Goal: Find specific page/section: Find specific page/section

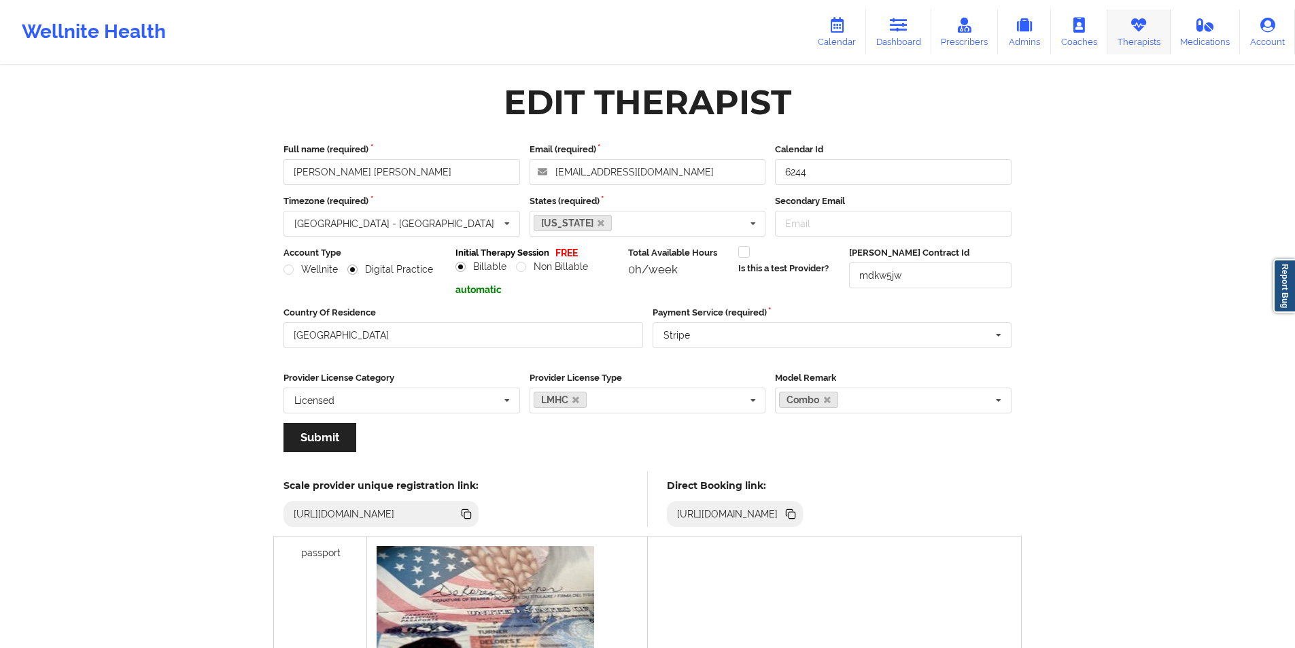
click at [1137, 37] on link "Therapists" at bounding box center [1138, 32] width 63 height 45
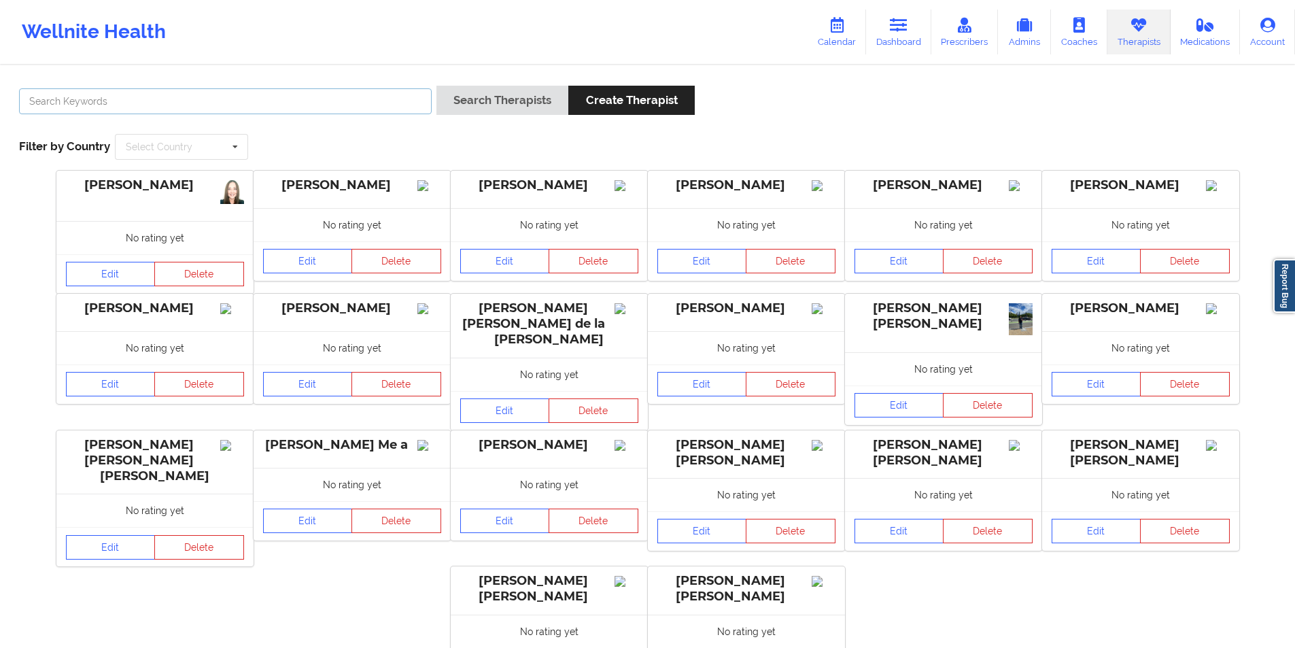
click at [342, 103] on input "text" at bounding box center [225, 101] width 413 height 26
paste input "[PERSON_NAME]"
type input "[PERSON_NAME]"
click at [508, 95] on button "Search Therapists" at bounding box center [502, 100] width 132 height 29
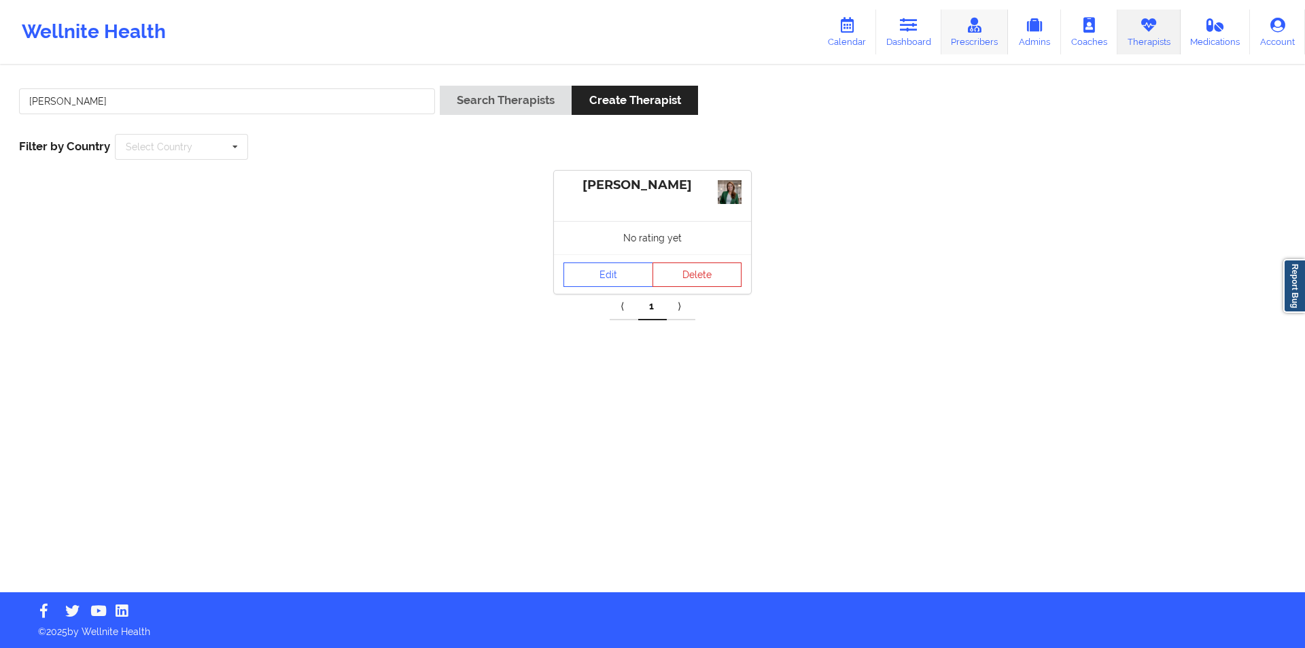
click at [976, 33] on link "Prescribers" at bounding box center [974, 32] width 67 height 45
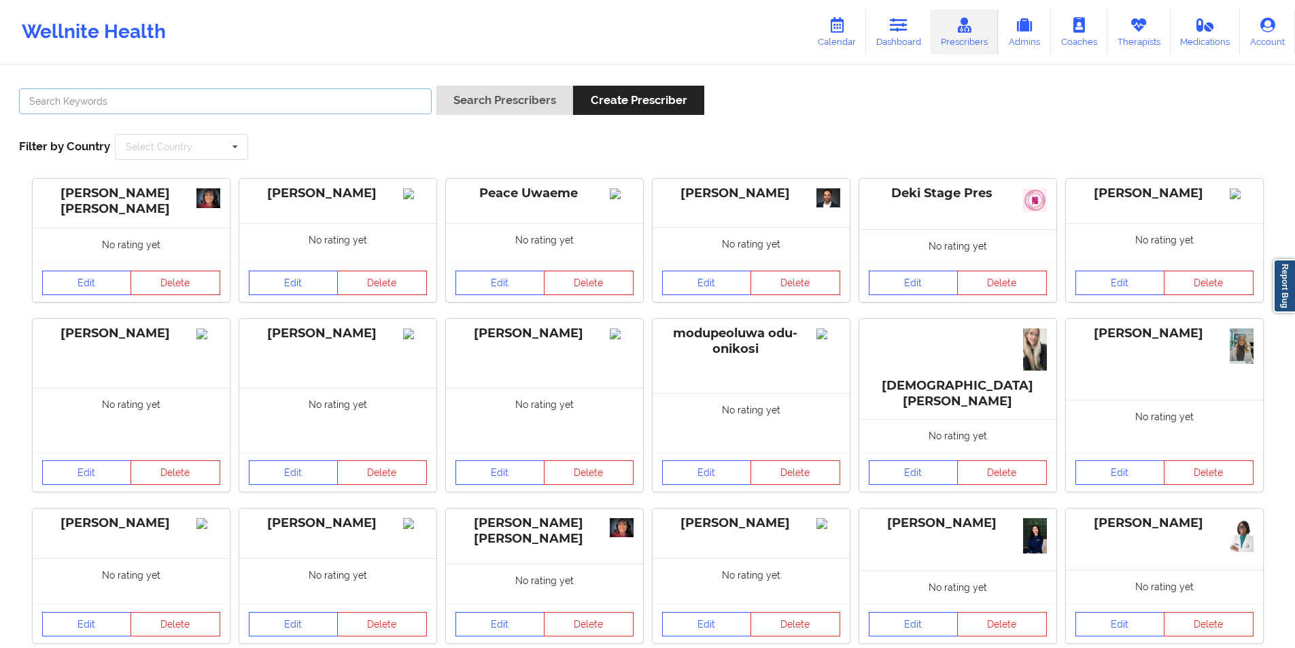
click at [254, 101] on input "text" at bounding box center [225, 101] width 413 height 26
paste input "[PERSON_NAME]"
type input "[PERSON_NAME]"
click at [510, 94] on button "Search Prescribers" at bounding box center [504, 100] width 137 height 29
